Goal: Find specific page/section: Find specific page/section

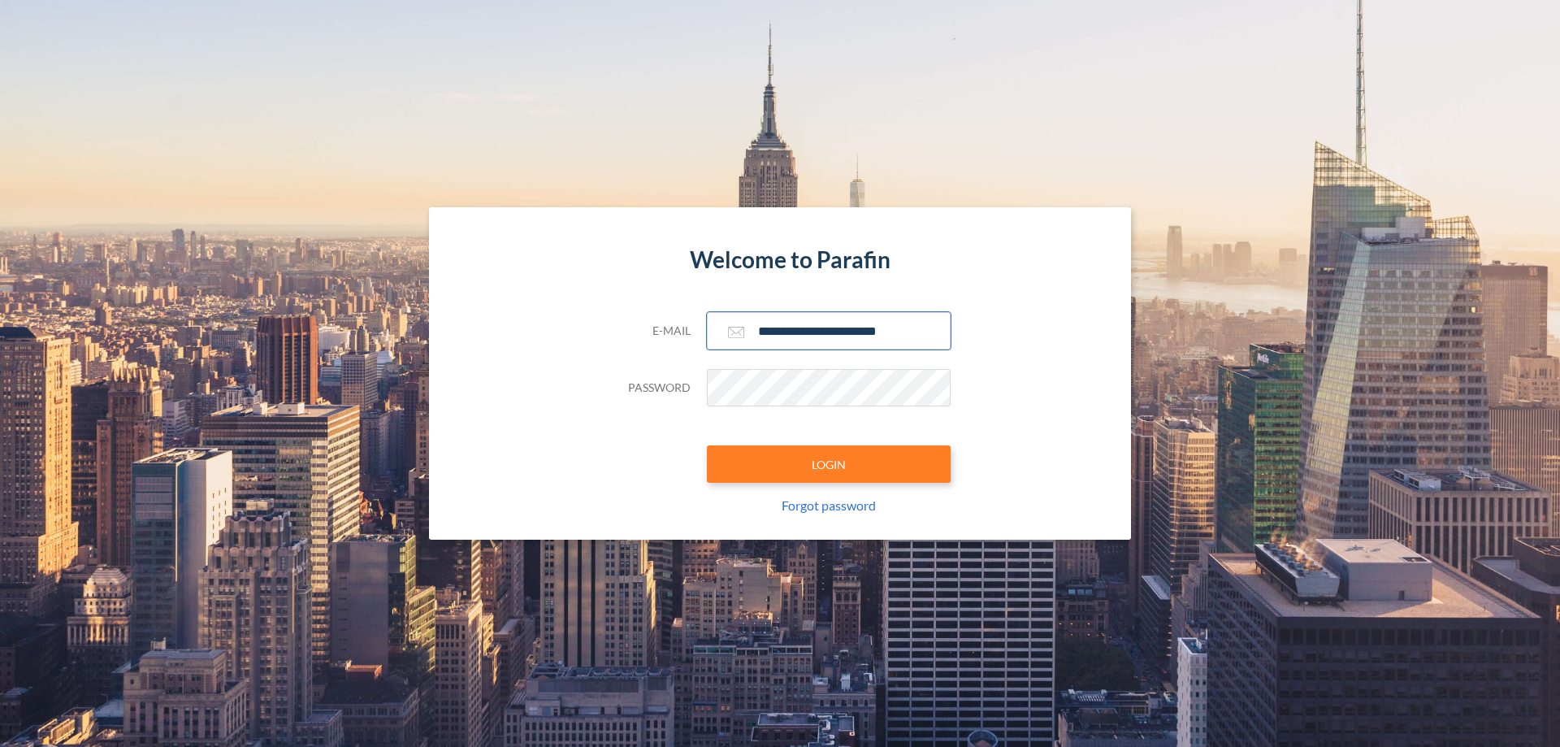
type input "**********"
click at [829, 464] on button "LOGIN" at bounding box center [829, 463] width 244 height 37
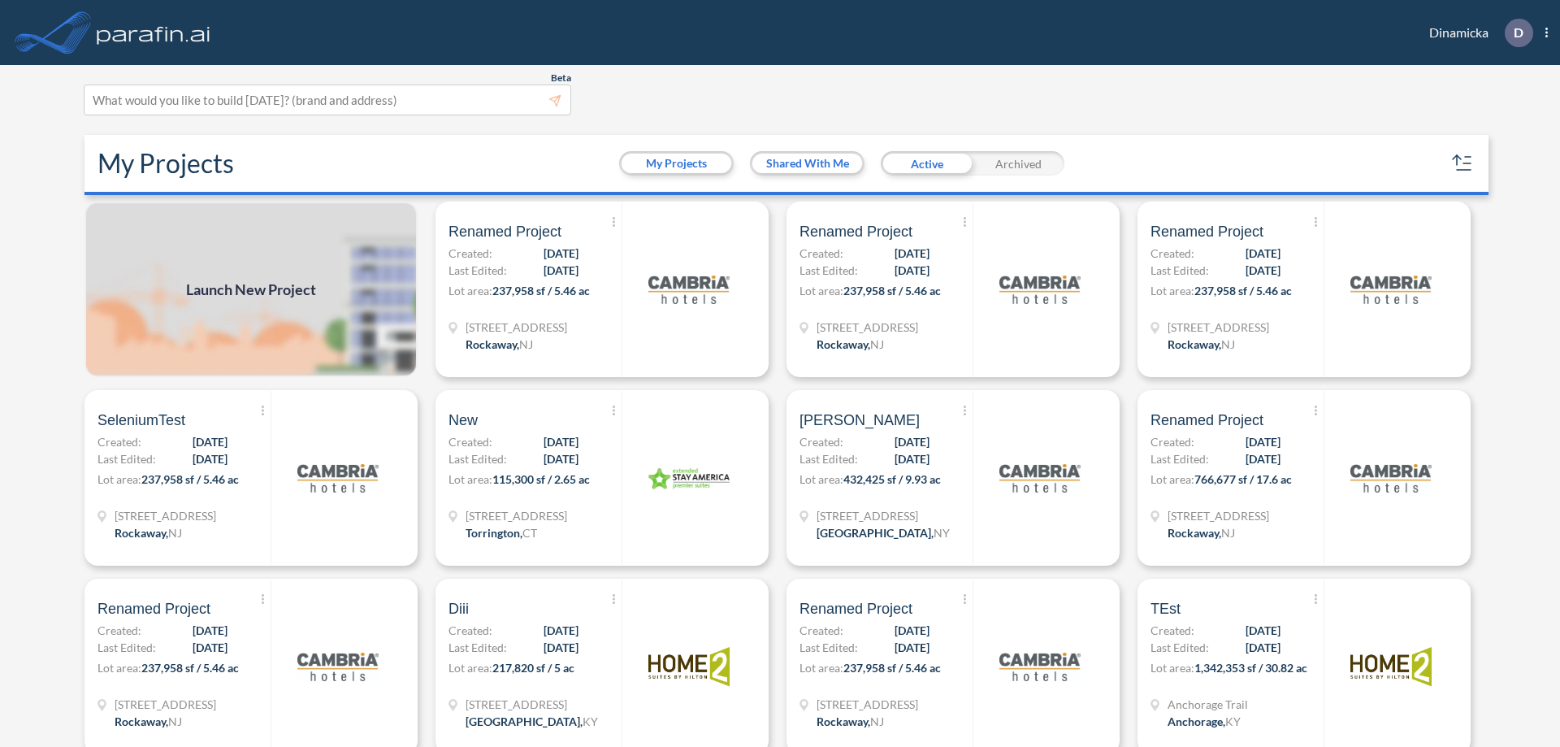
scroll to position [4, 0]
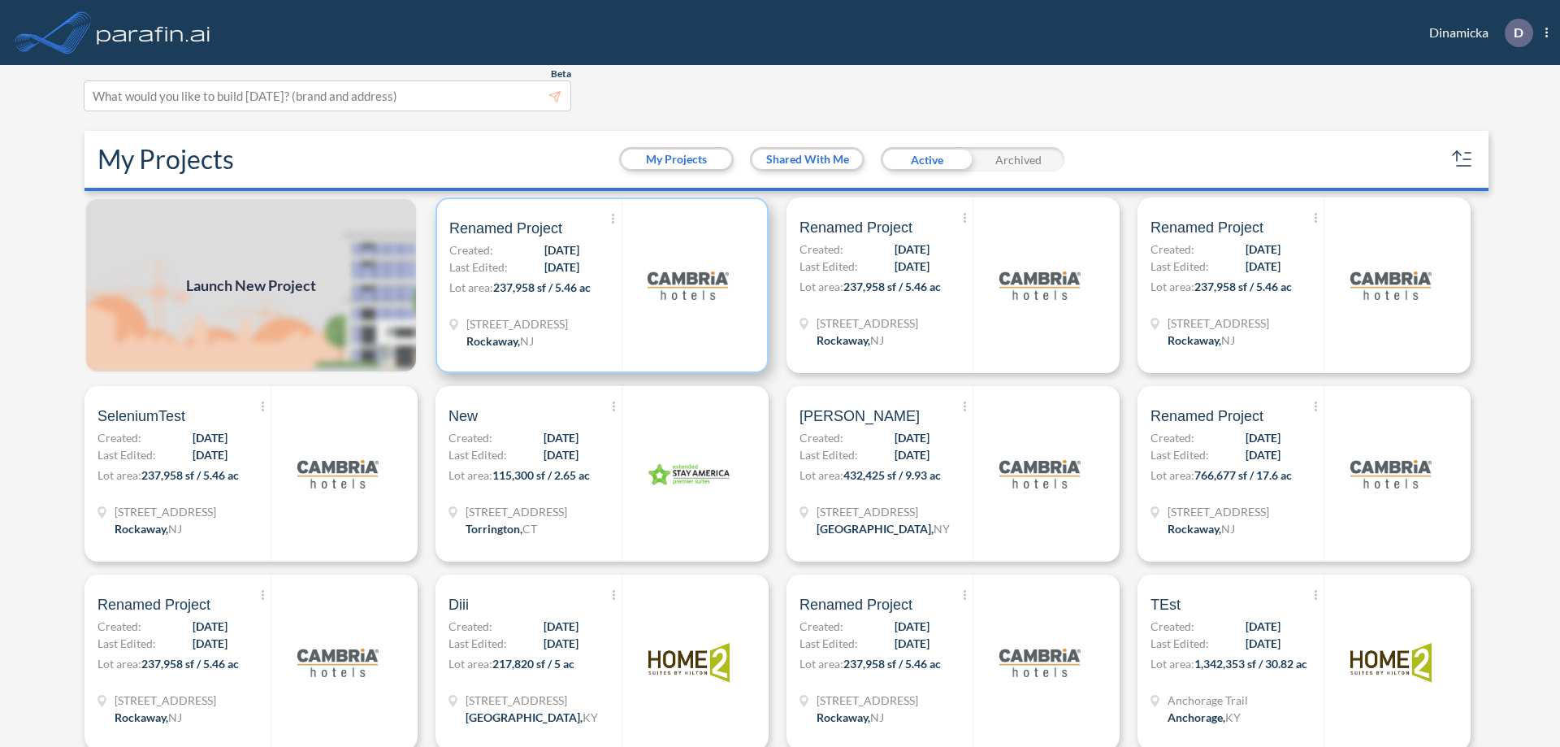
click at [599, 285] on p "Lot area: 237,958 sf / 5.46 ac" at bounding box center [535, 291] width 172 height 24
